Goal: Task Accomplishment & Management: Manage account settings

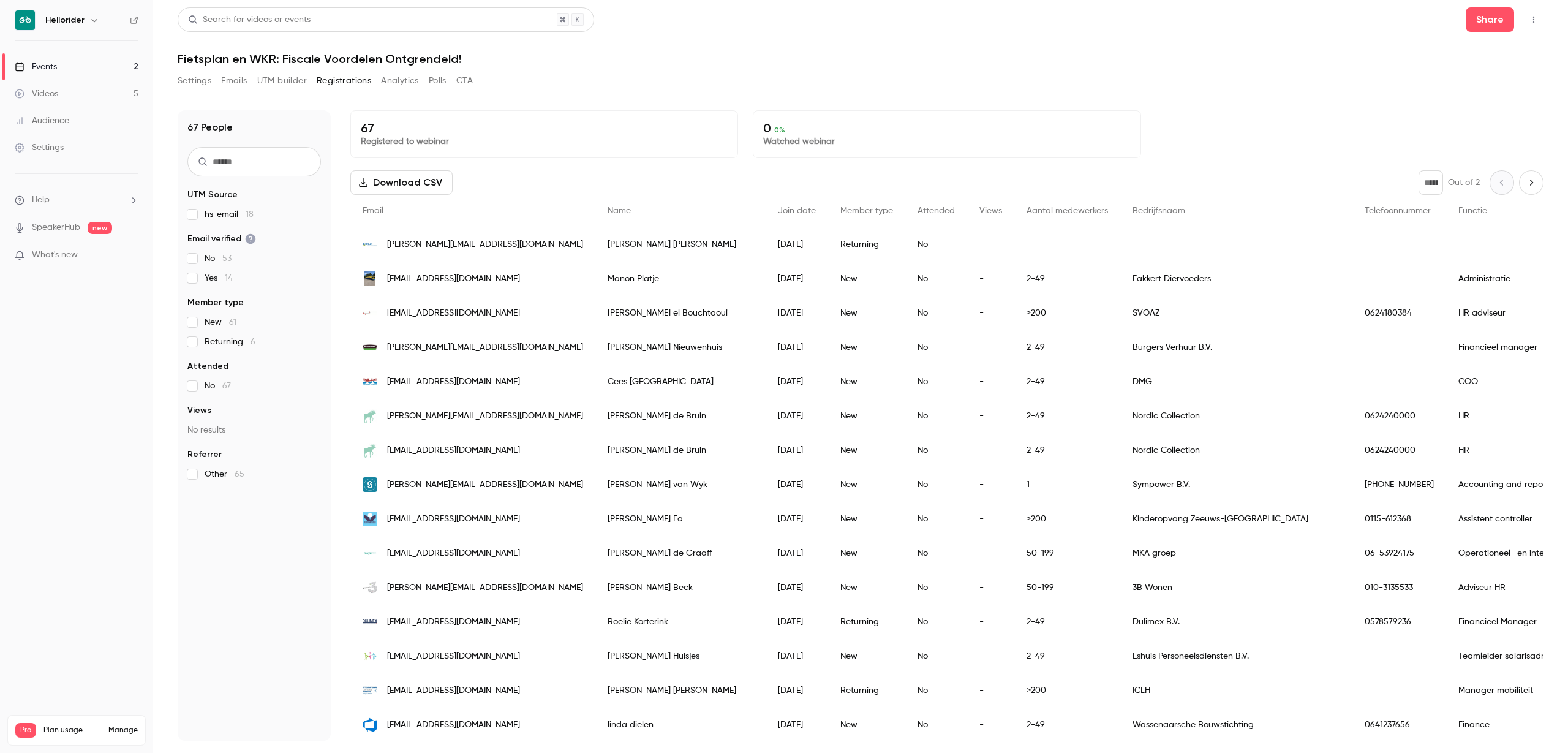
scroll to position [689, 0]
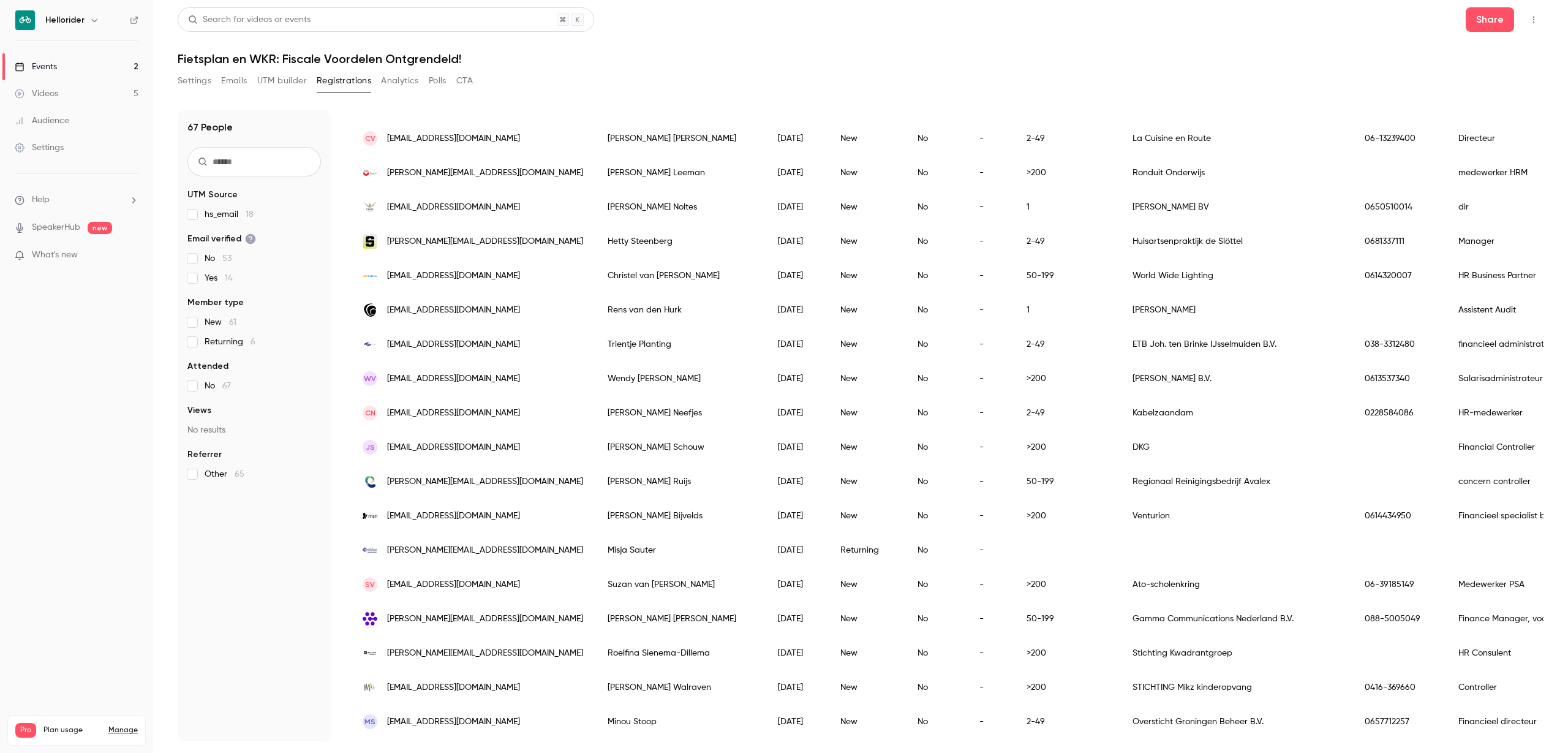
click at [66, 65] on link "Events 2" at bounding box center [76, 66] width 153 height 27
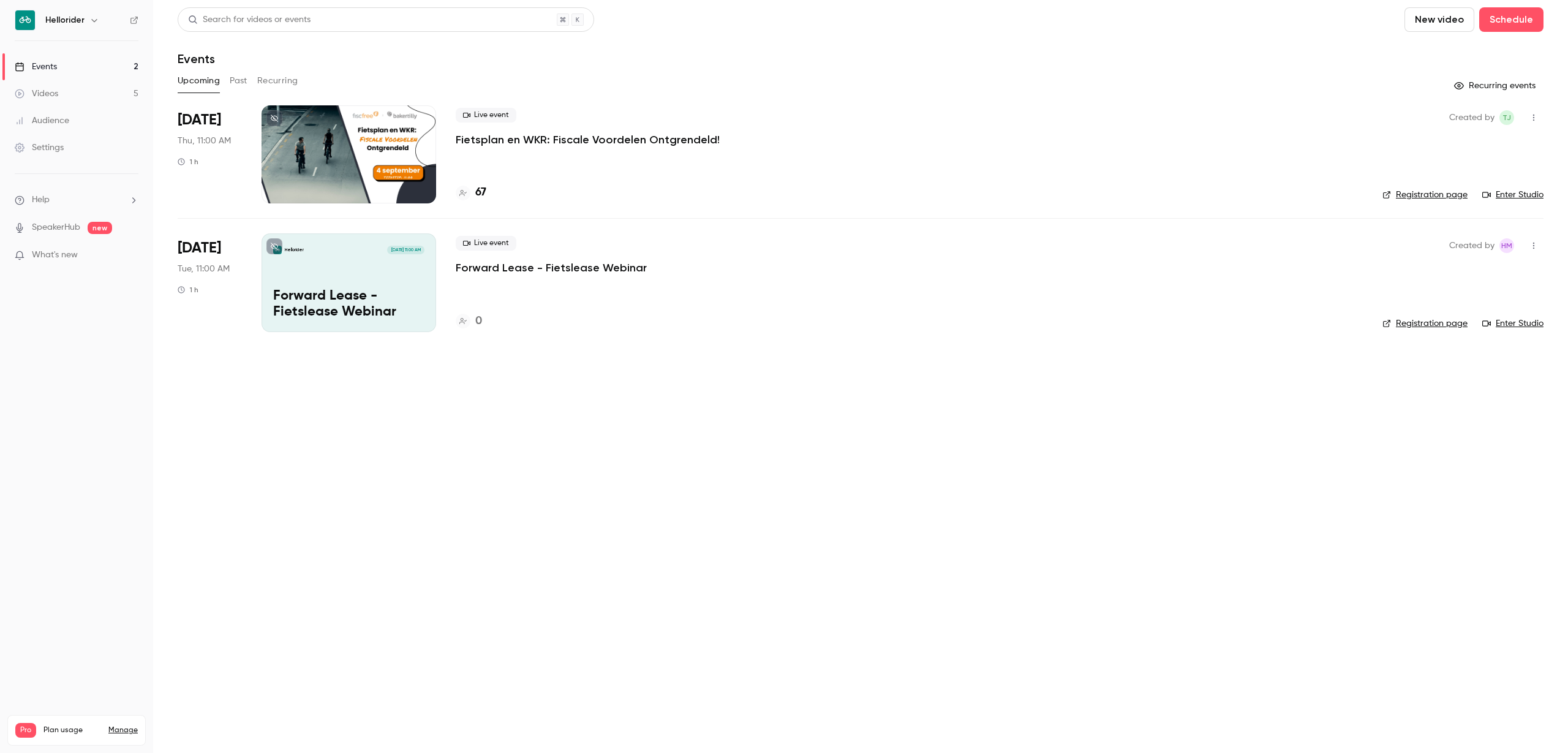
click at [91, 17] on icon "button" at bounding box center [94, 20] width 10 height 10
click at [81, 101] on li "Switch channel 2" at bounding box center [102, 112] width 184 height 32
click at [163, 138] on div "Hellorider Events" at bounding box center [114, 138] width 139 height 12
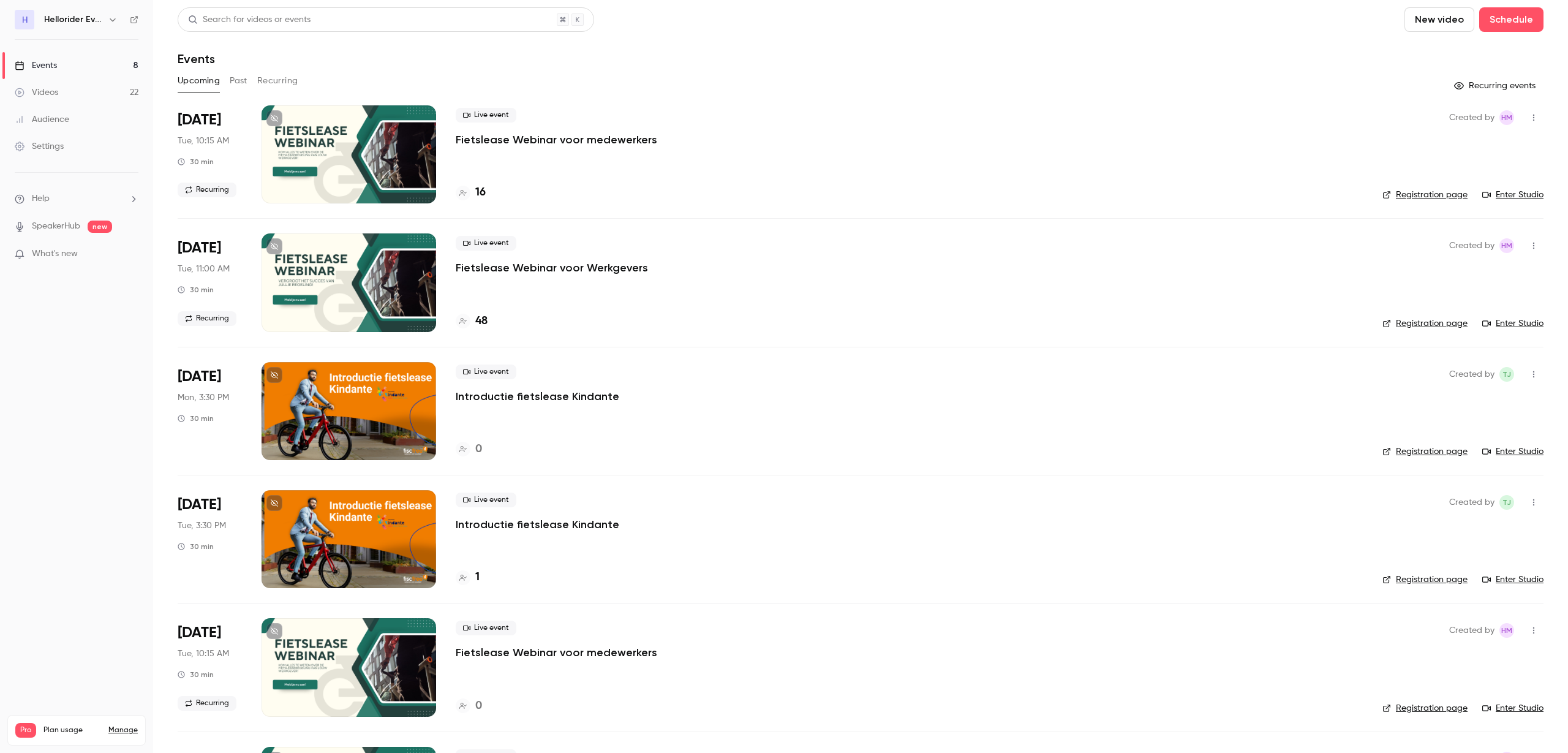
click at [596, 267] on p "Fietslease Webinar voor Werkgevers" at bounding box center [551, 267] width 192 height 14
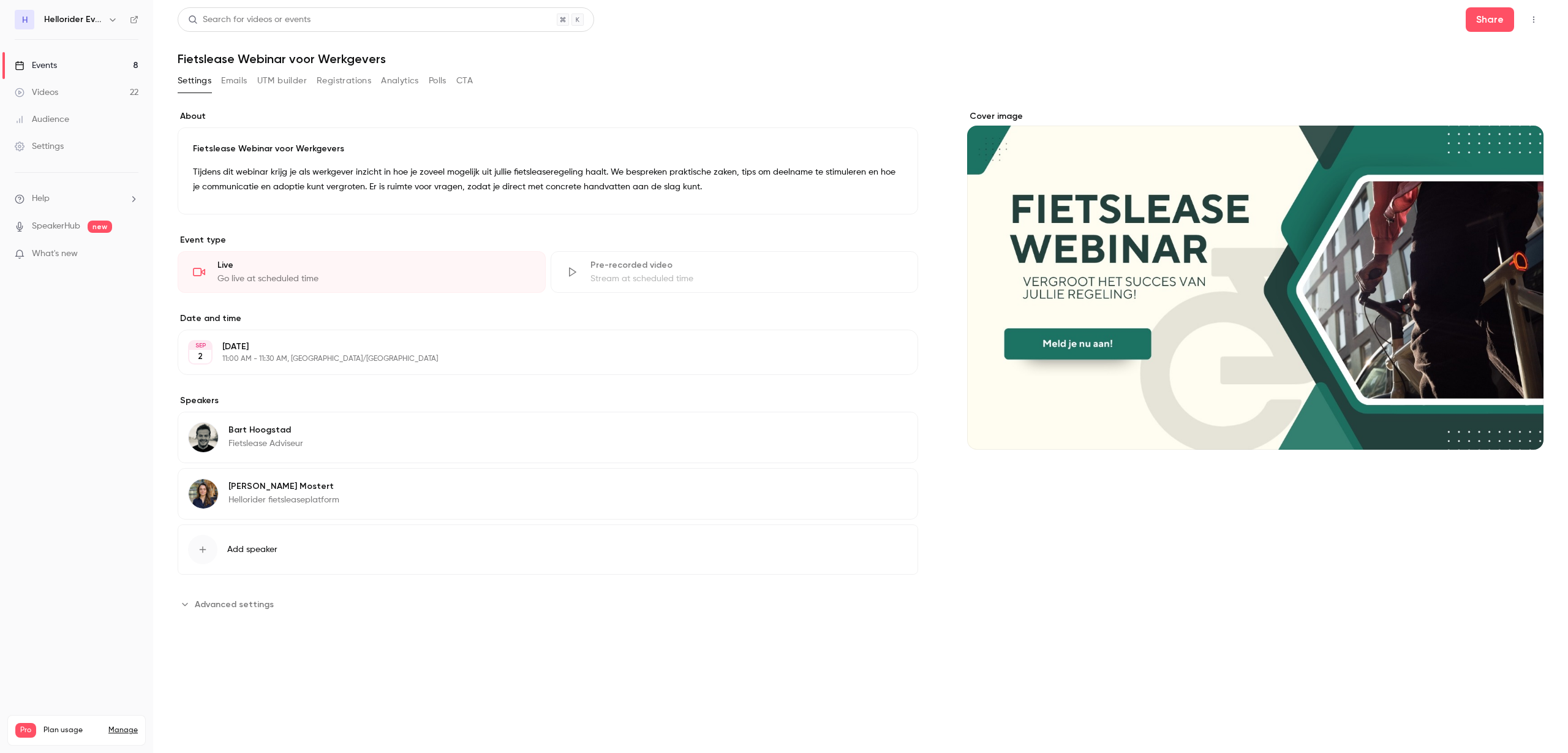
click at [365, 83] on button "Registrations" at bounding box center [344, 81] width 55 height 19
click at [350, 78] on button "Registrations" at bounding box center [344, 81] width 55 height 19
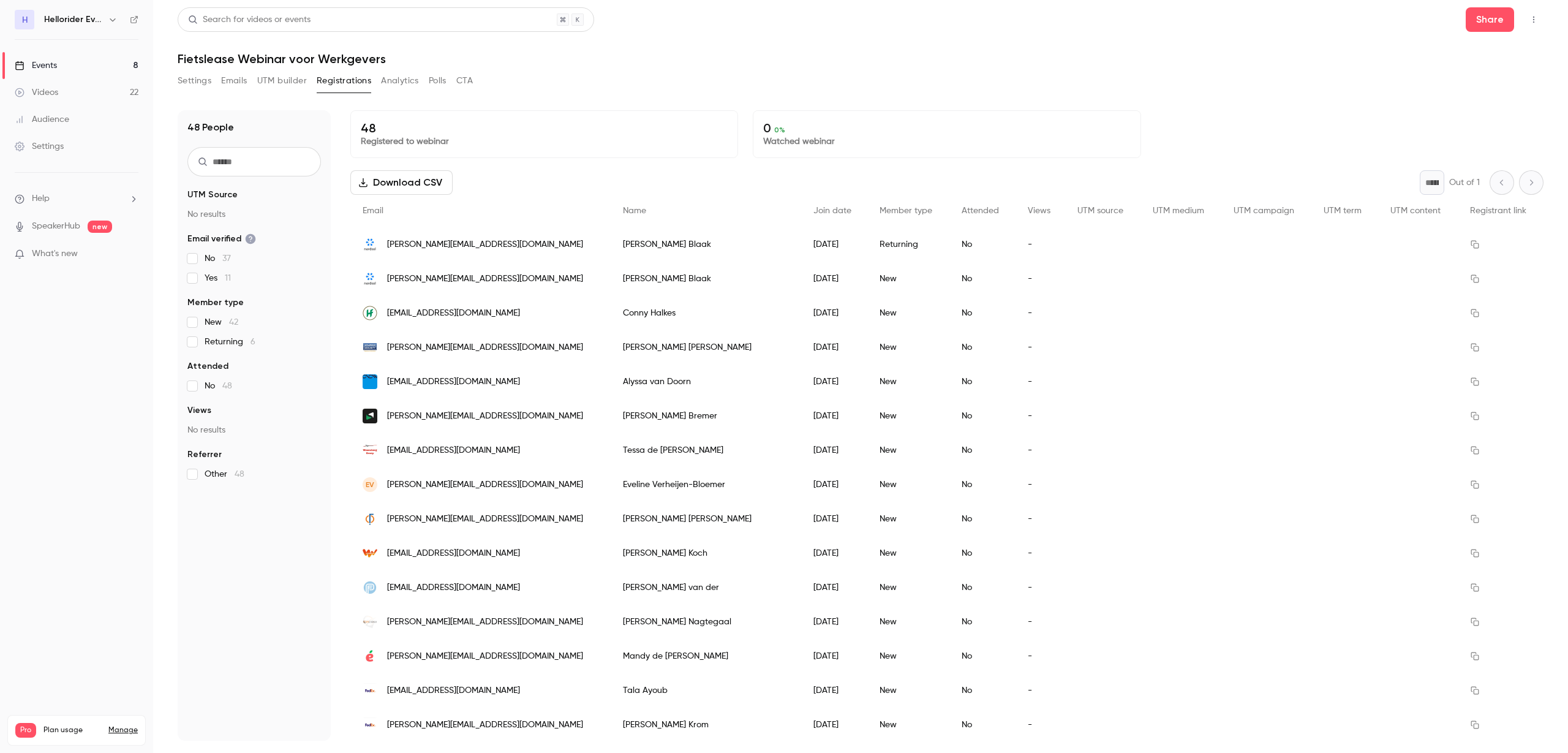
click at [86, 70] on link "Events 8" at bounding box center [76, 65] width 153 height 27
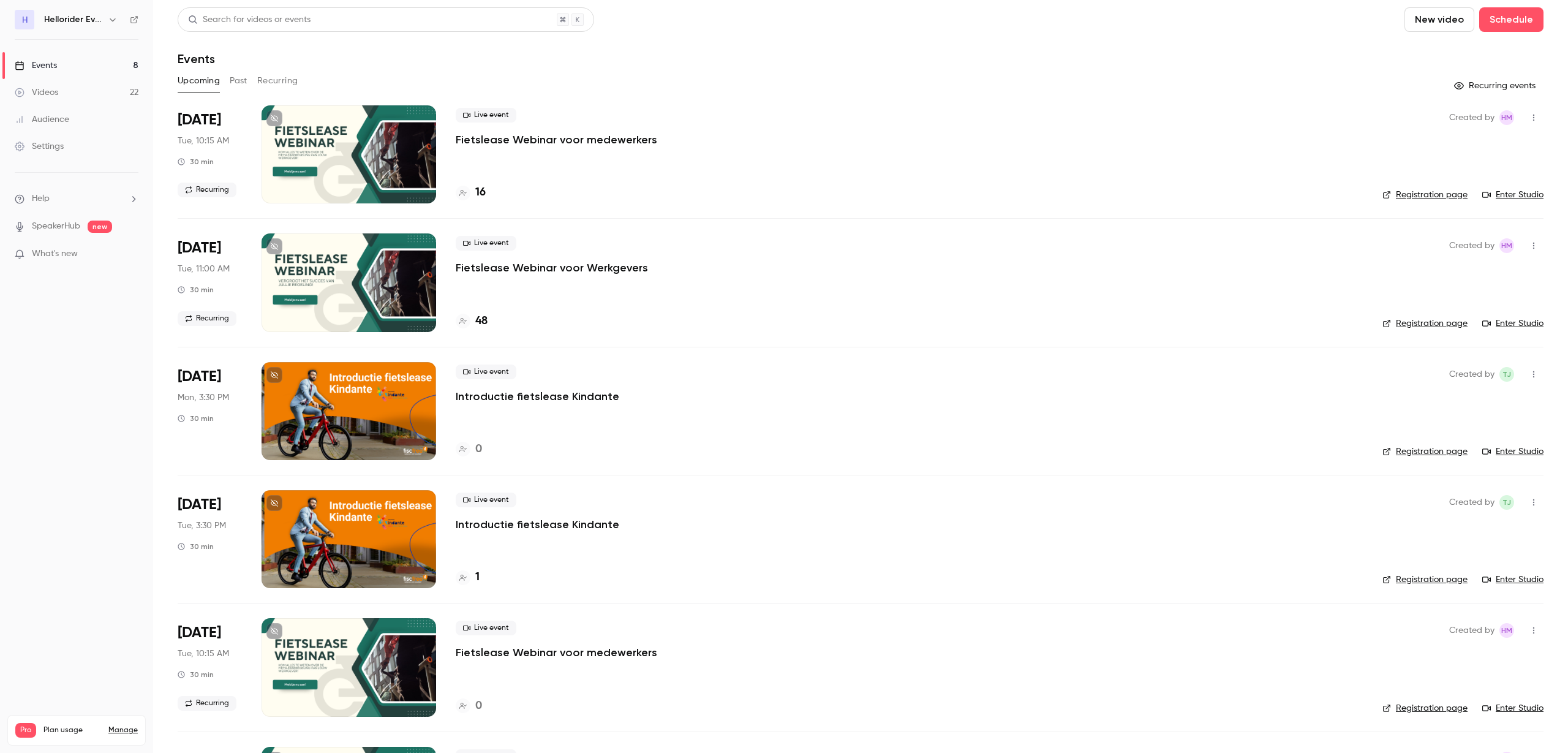
click at [485, 134] on p "Fietslease Webinar voor medewerkers" at bounding box center [556, 139] width 201 height 14
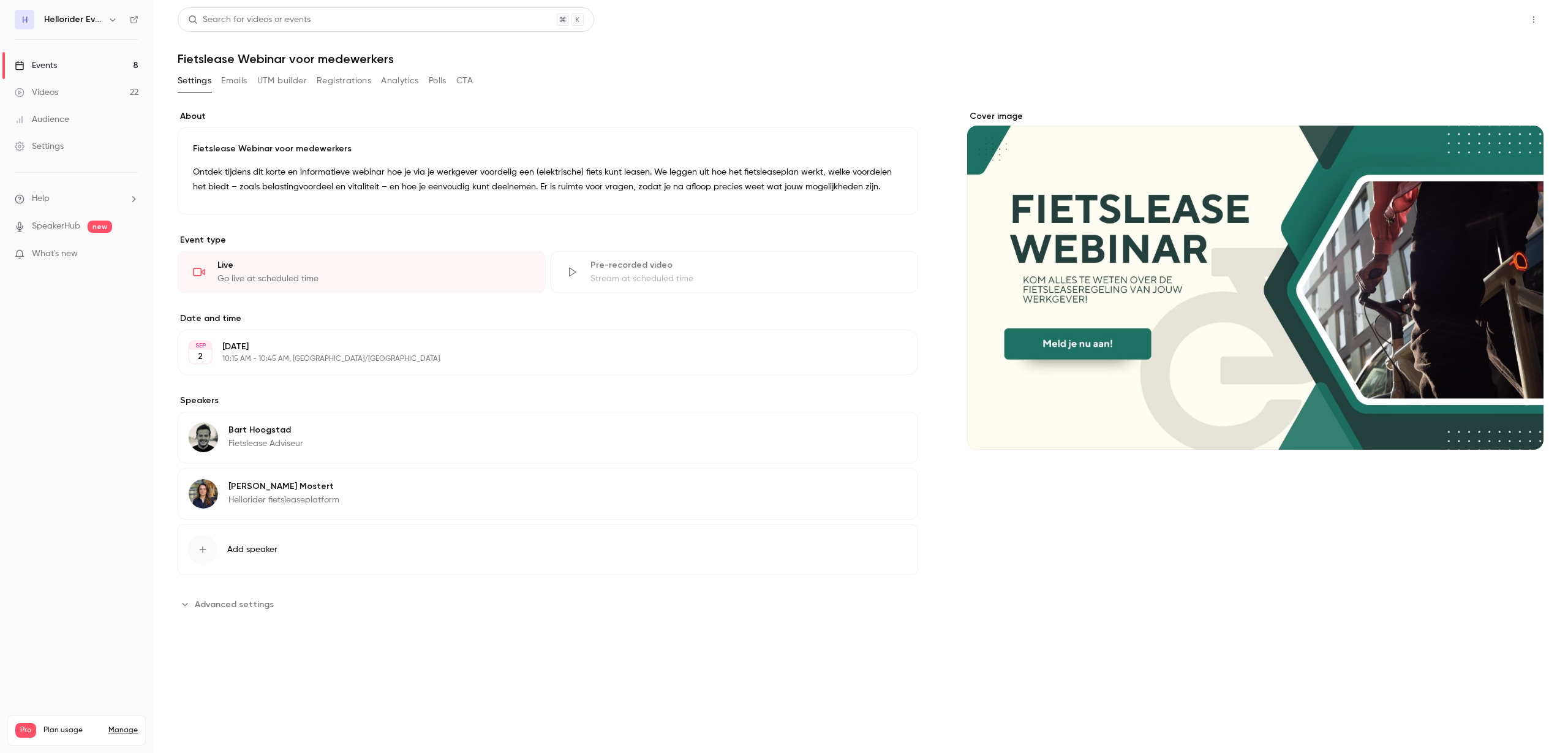
click at [1494, 7] on button "Share" at bounding box center [1490, 19] width 48 height 24
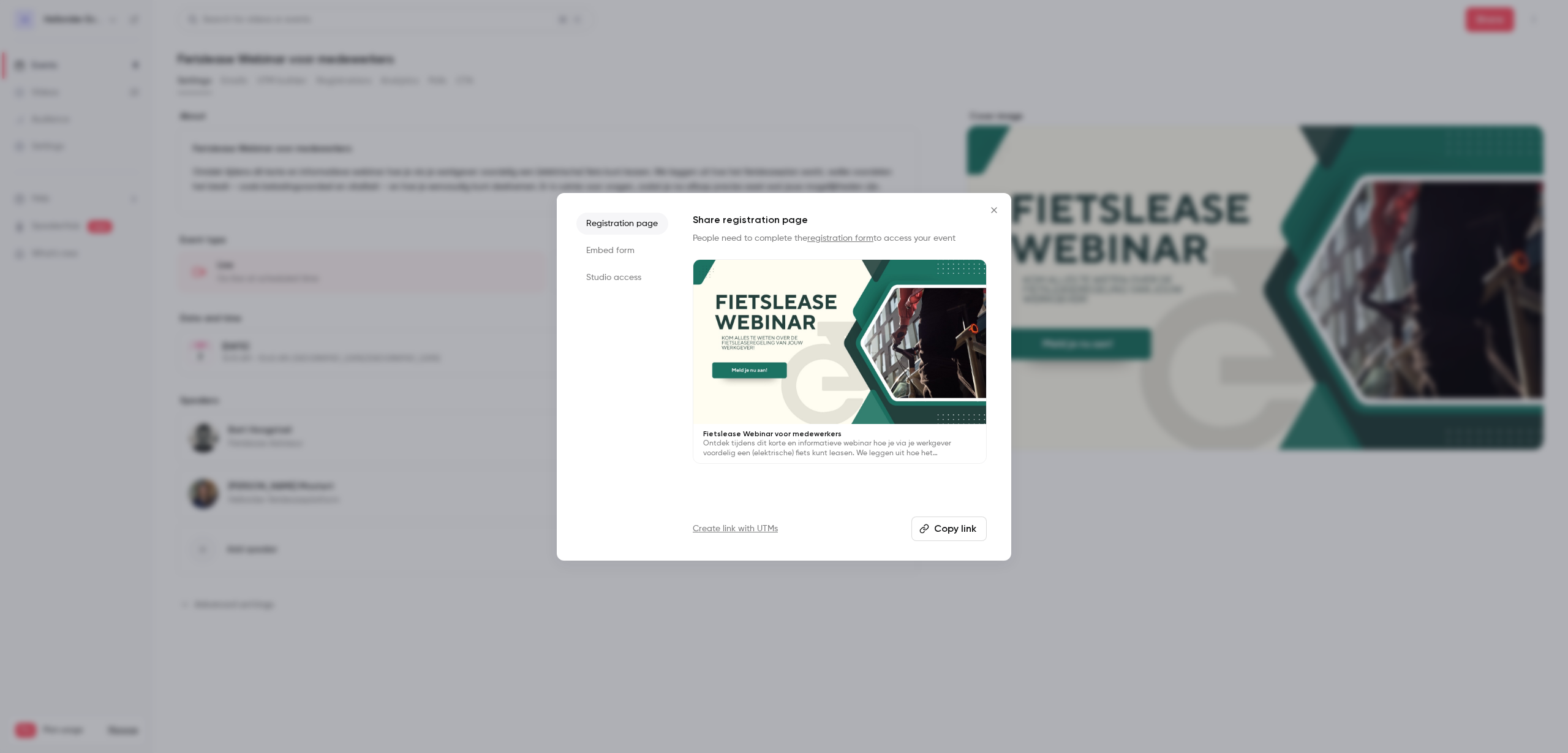
click at [628, 218] on li "Registration page" at bounding box center [622, 223] width 92 height 22
click at [962, 536] on button "Copy link" at bounding box center [949, 528] width 76 height 24
click at [1001, 77] on div at bounding box center [784, 376] width 1568 height 753
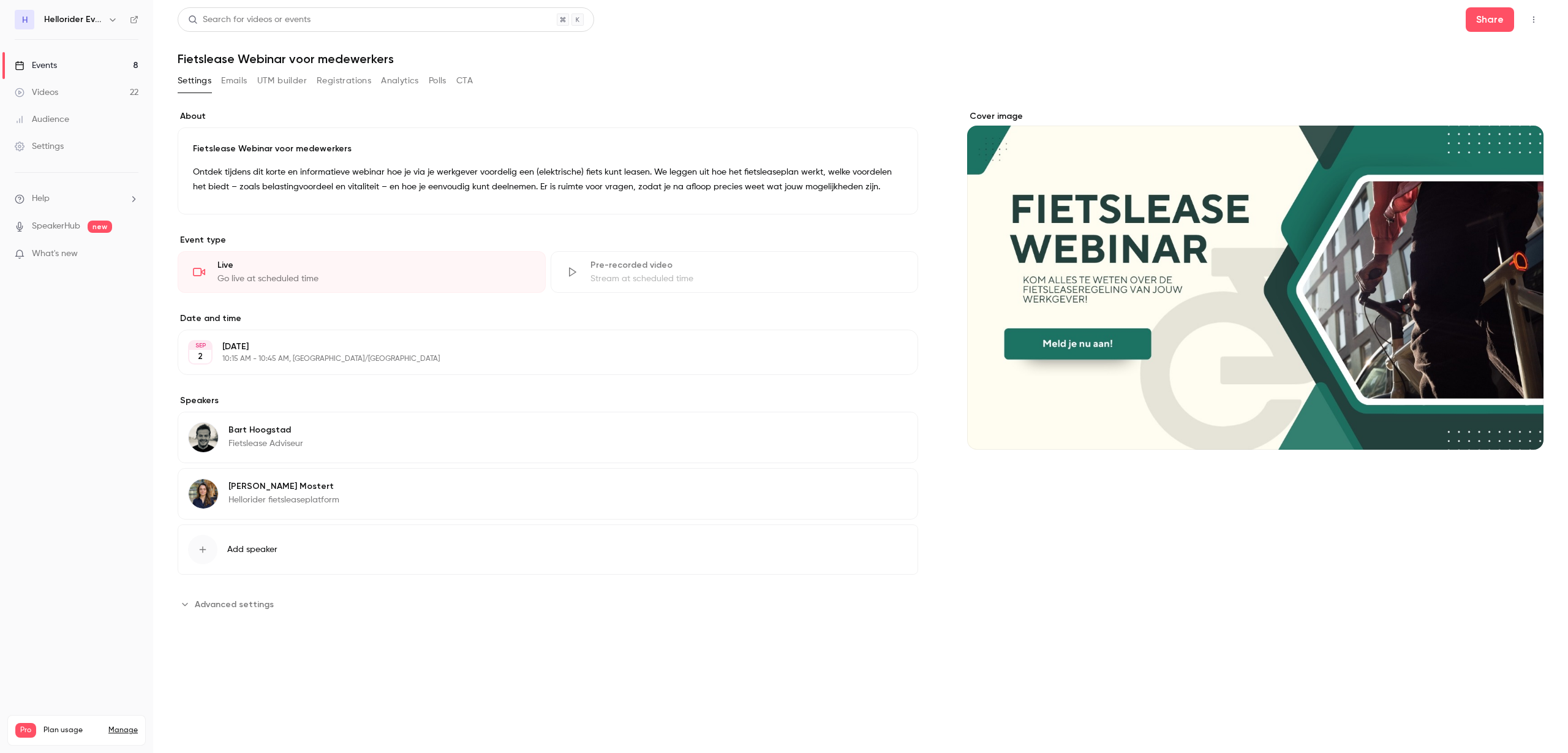
click at [113, 19] on icon "button" at bounding box center [113, 19] width 10 height 10
click at [109, 106] on div "Switch channel 2" at bounding box center [108, 110] width 126 height 13
click at [109, 110] on link "Hellorider" at bounding box center [102, 102] width 184 height 35
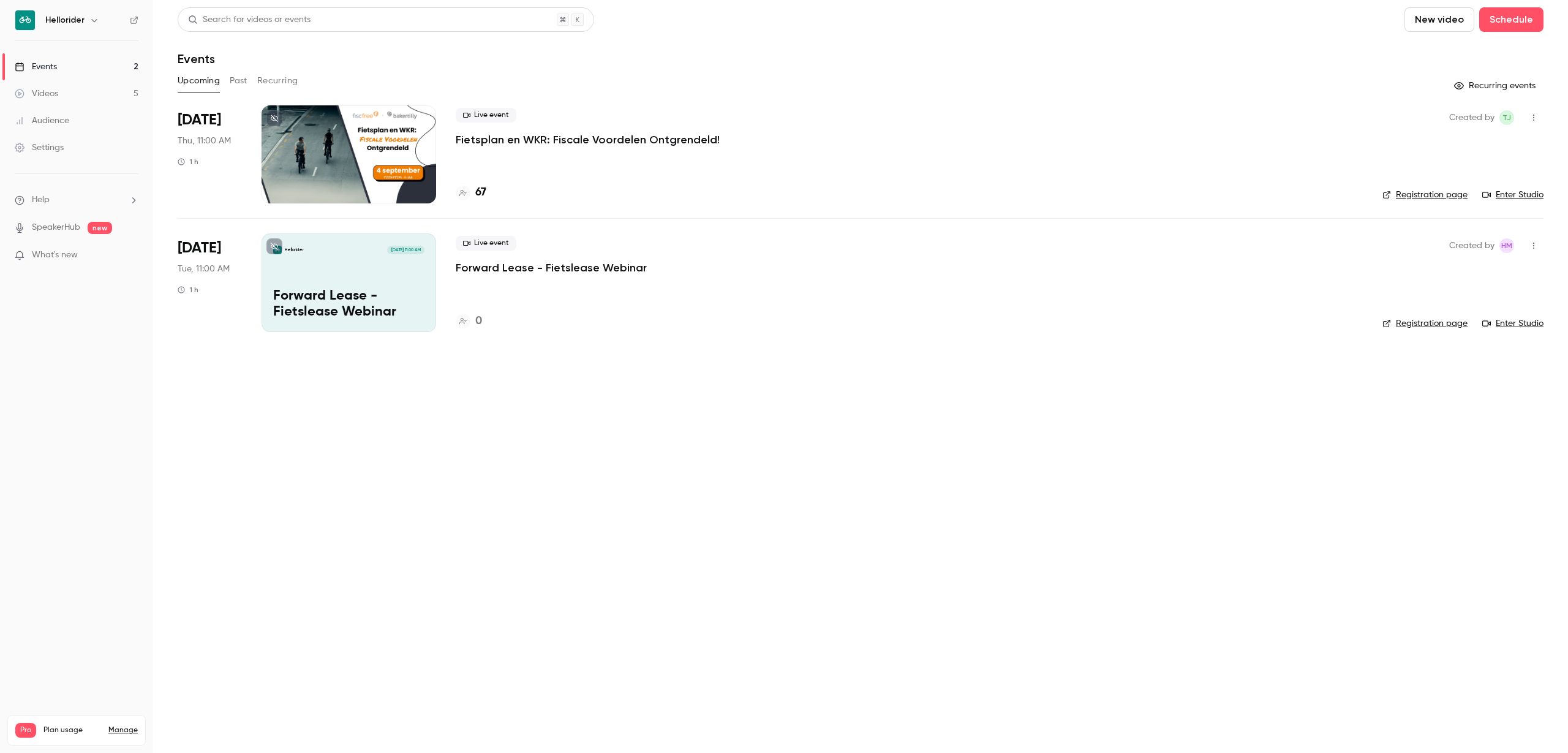
click at [485, 135] on p "Fietsplan en WKR: Fiscale Voordelen Ontgrendeld!" at bounding box center [588, 139] width 264 height 14
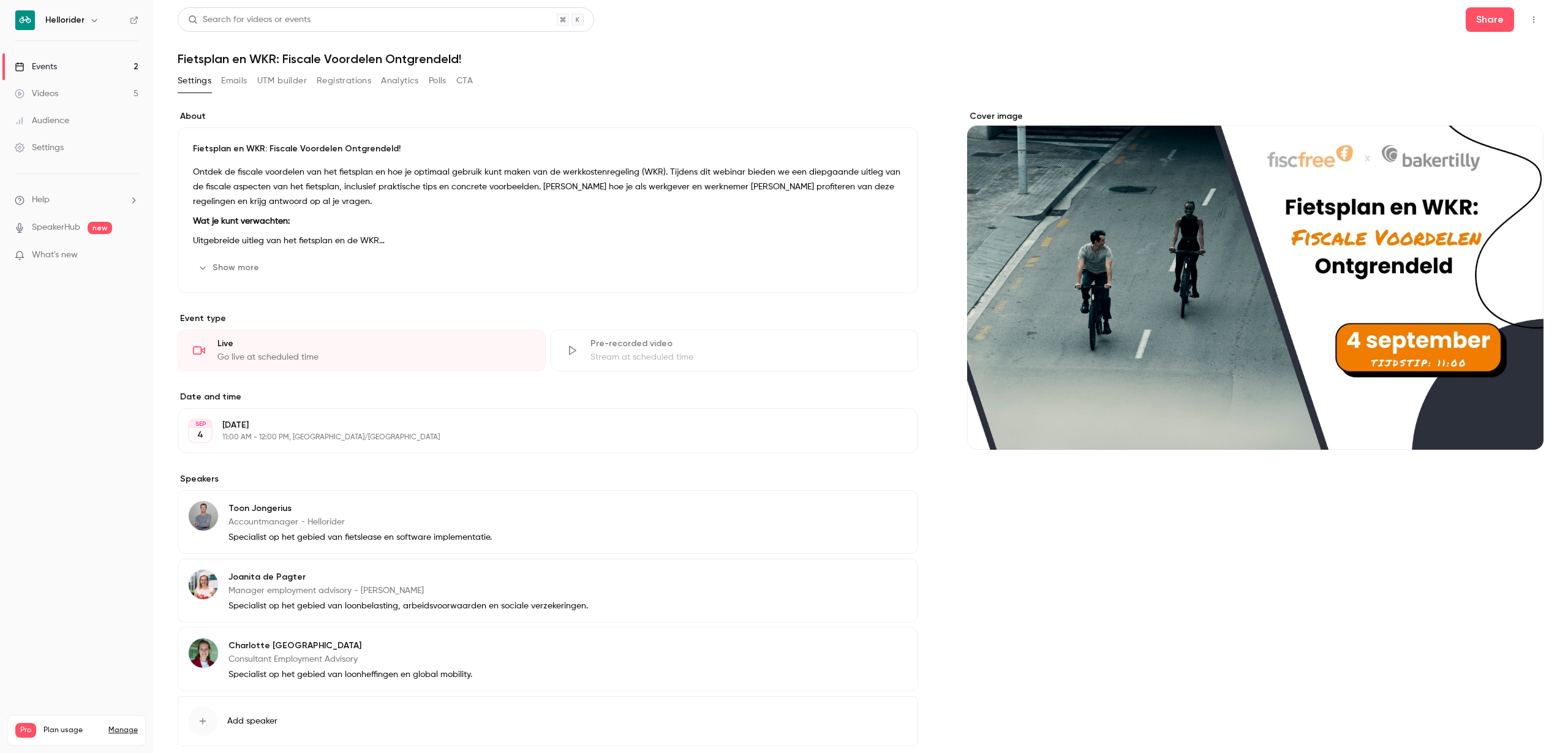
click at [353, 81] on button "Registrations" at bounding box center [344, 81] width 55 height 19
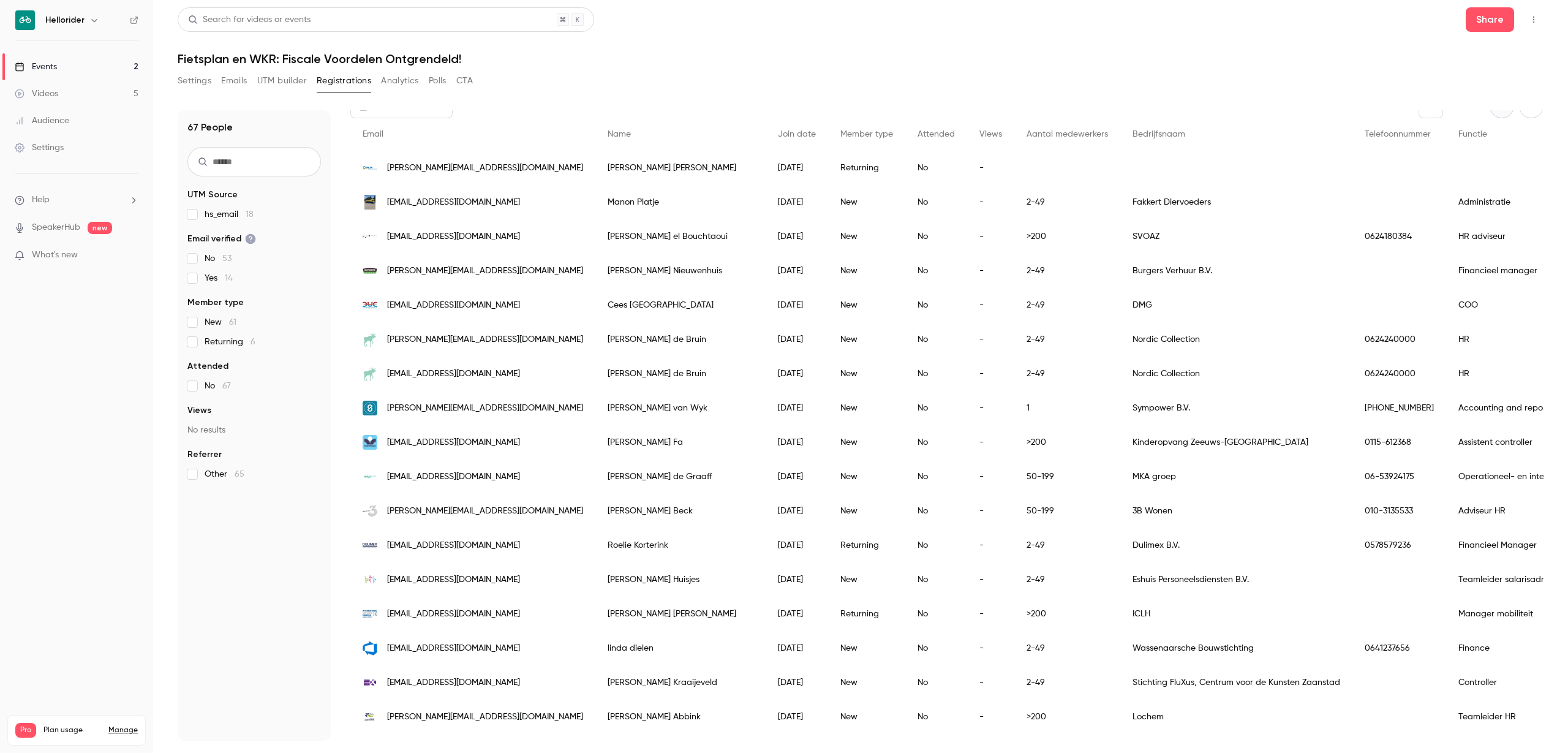
scroll to position [153, 0]
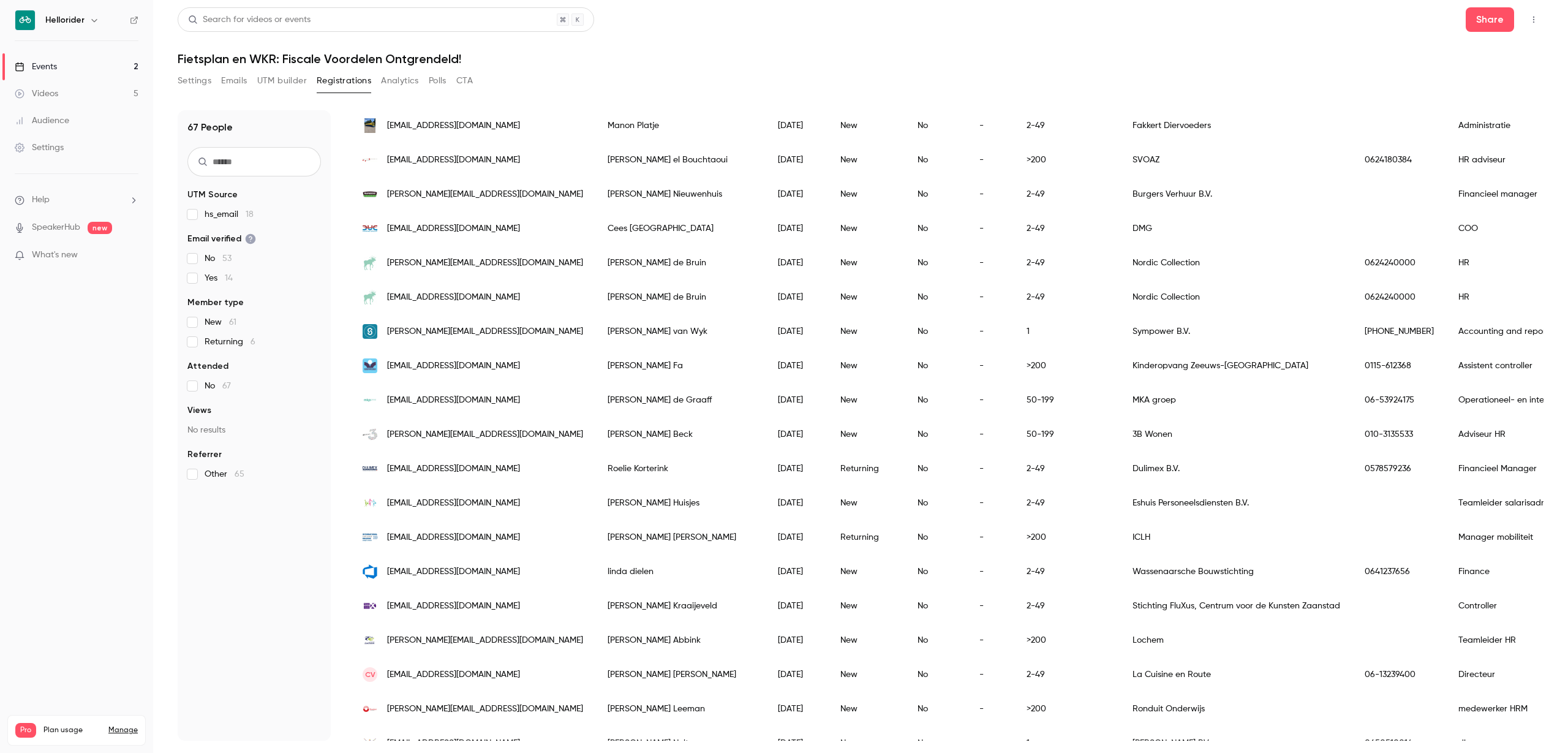
click at [1147, 531] on div "ICLH" at bounding box center [1236, 537] width 232 height 35
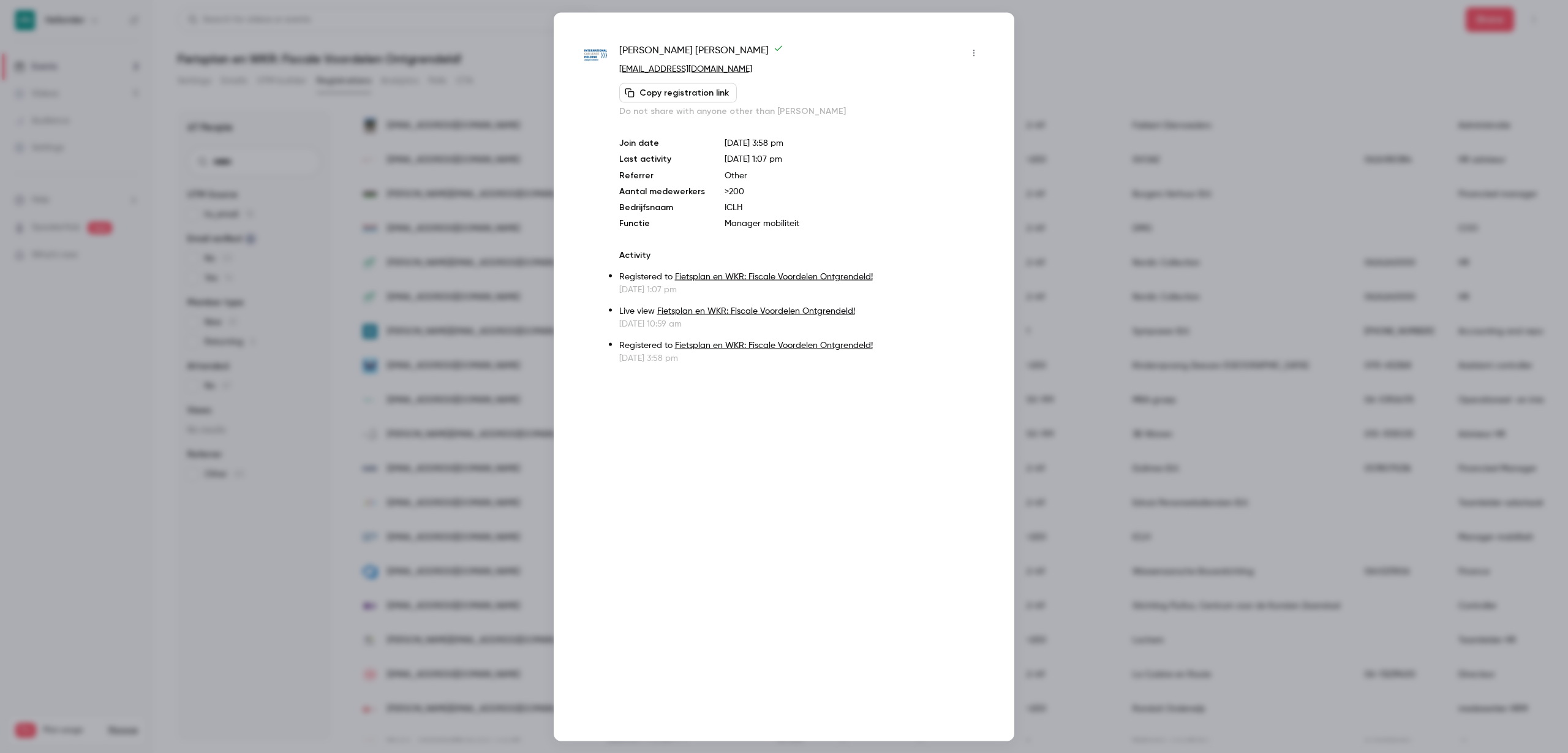
click at [1092, 31] on div at bounding box center [784, 376] width 1568 height 753
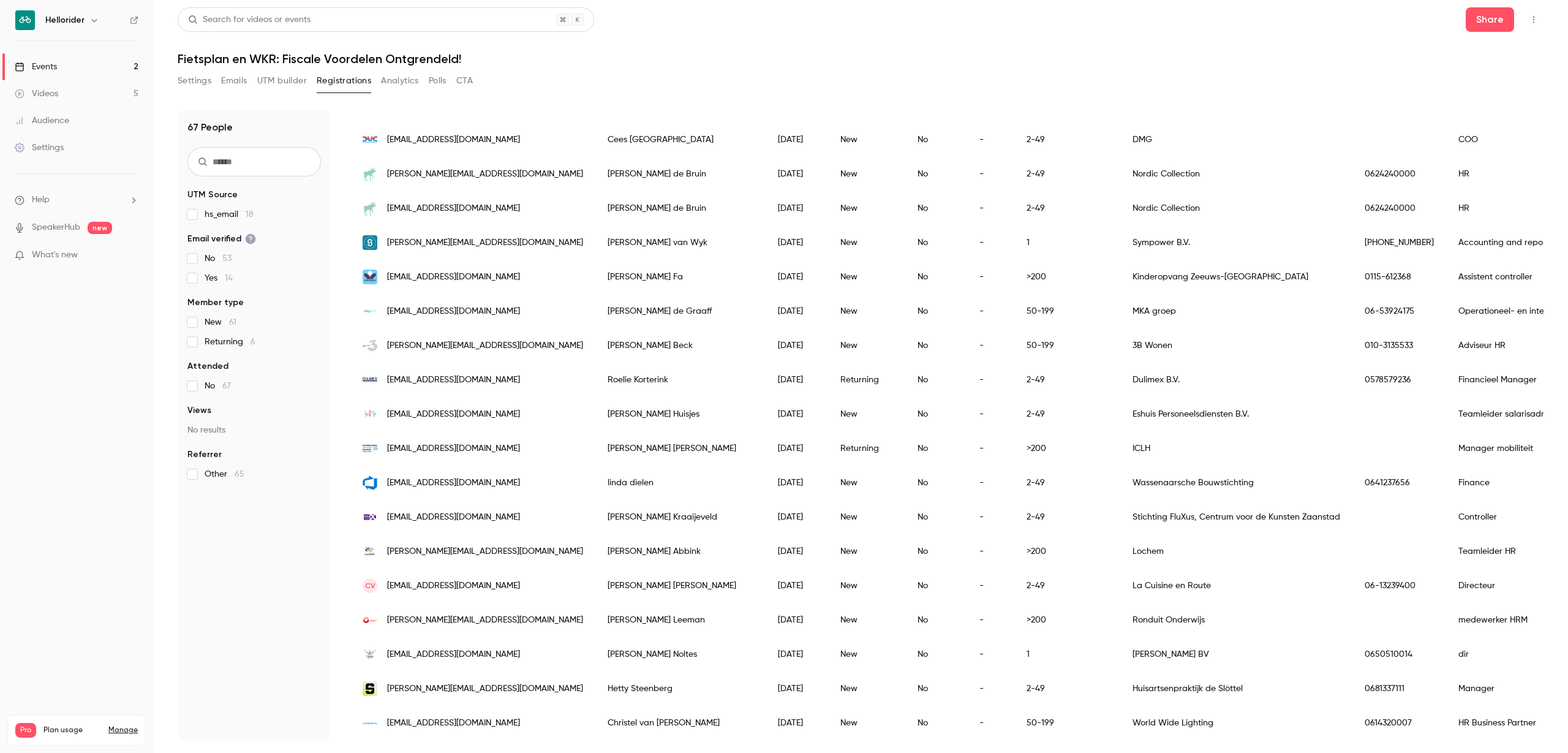
scroll to position [0, 0]
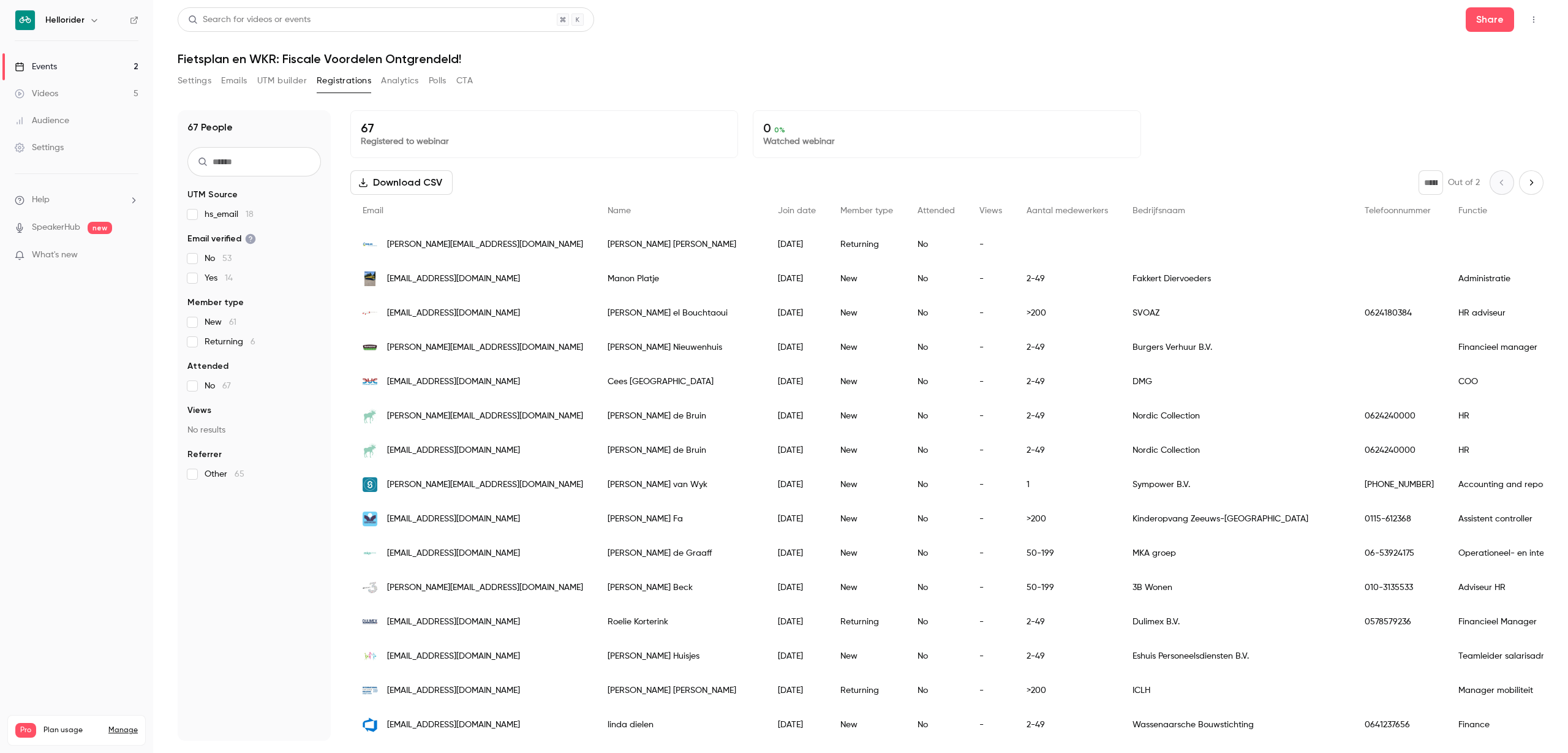
click at [232, 78] on button "Emails" at bounding box center [234, 81] width 26 height 19
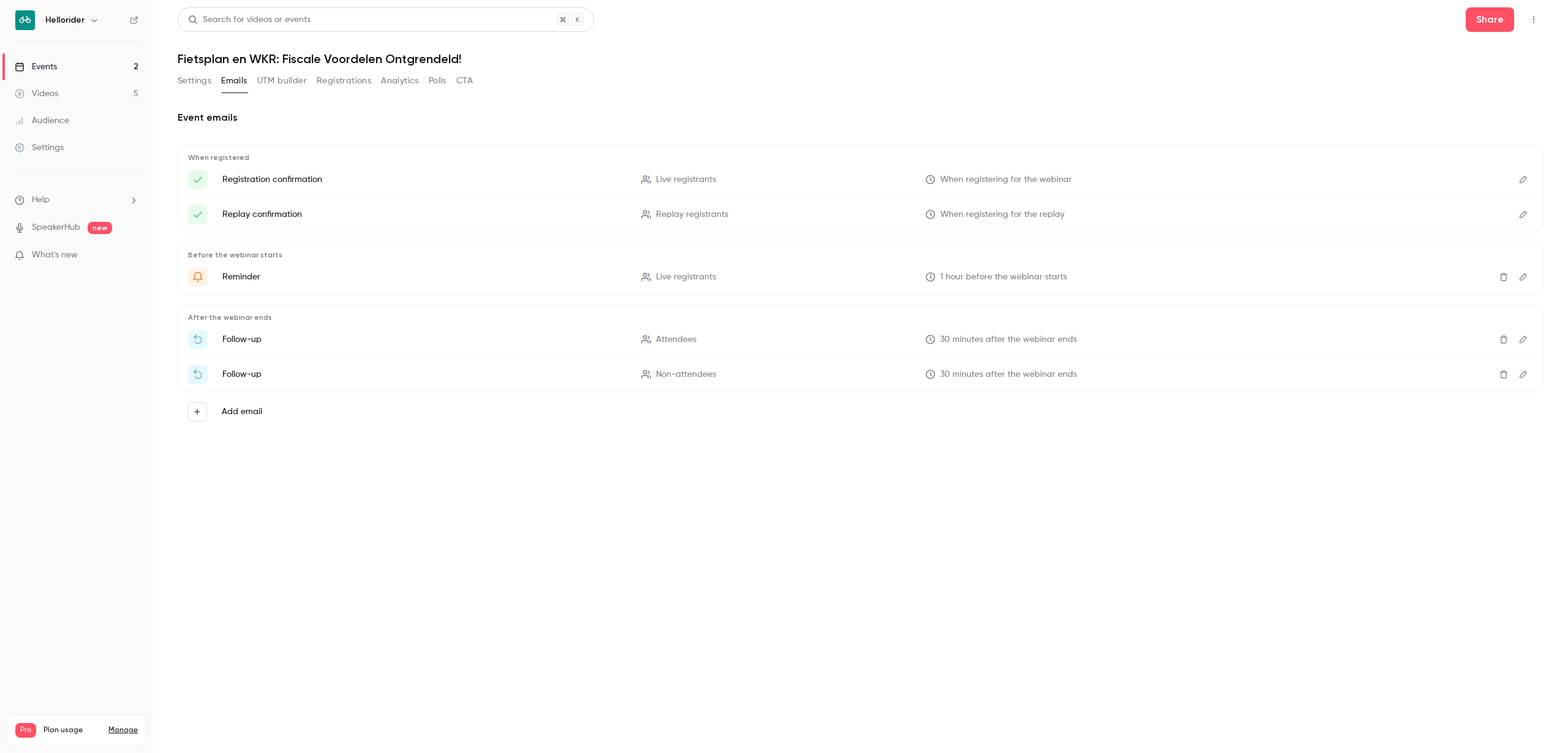
drag, startPoint x: 266, startPoint y: 83, endPoint x: 255, endPoint y: 88, distance: 12.1
click at [265, 83] on button "UTM builder" at bounding box center [283, 81] width 50 height 19
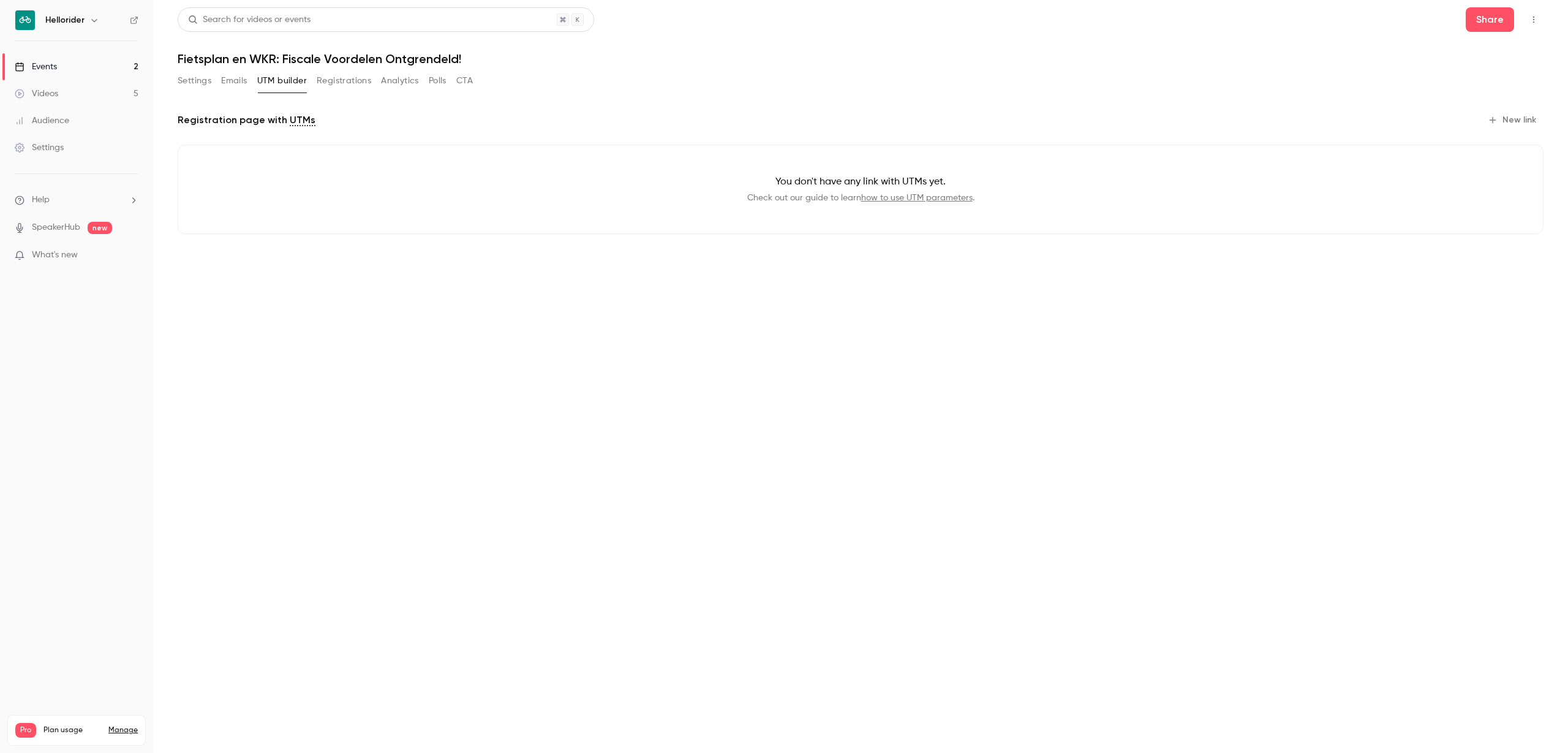
click at [336, 71] on button "Registrations" at bounding box center [344, 81] width 55 height 19
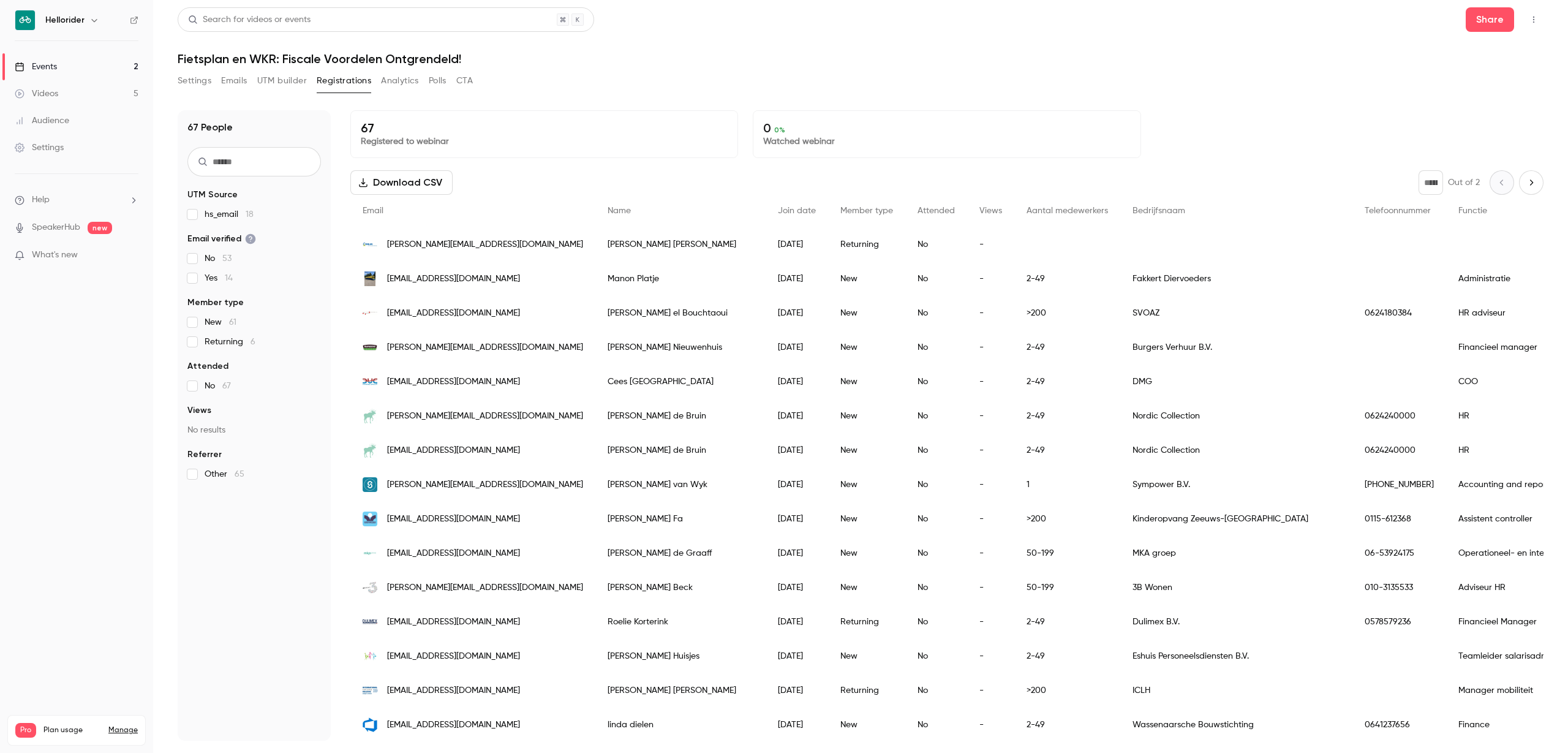
click at [1525, 184] on icon "Next page" at bounding box center [1531, 183] width 14 height 10
type input "*"
